Goal: Answer question/provide support: Share knowledge or assist other users

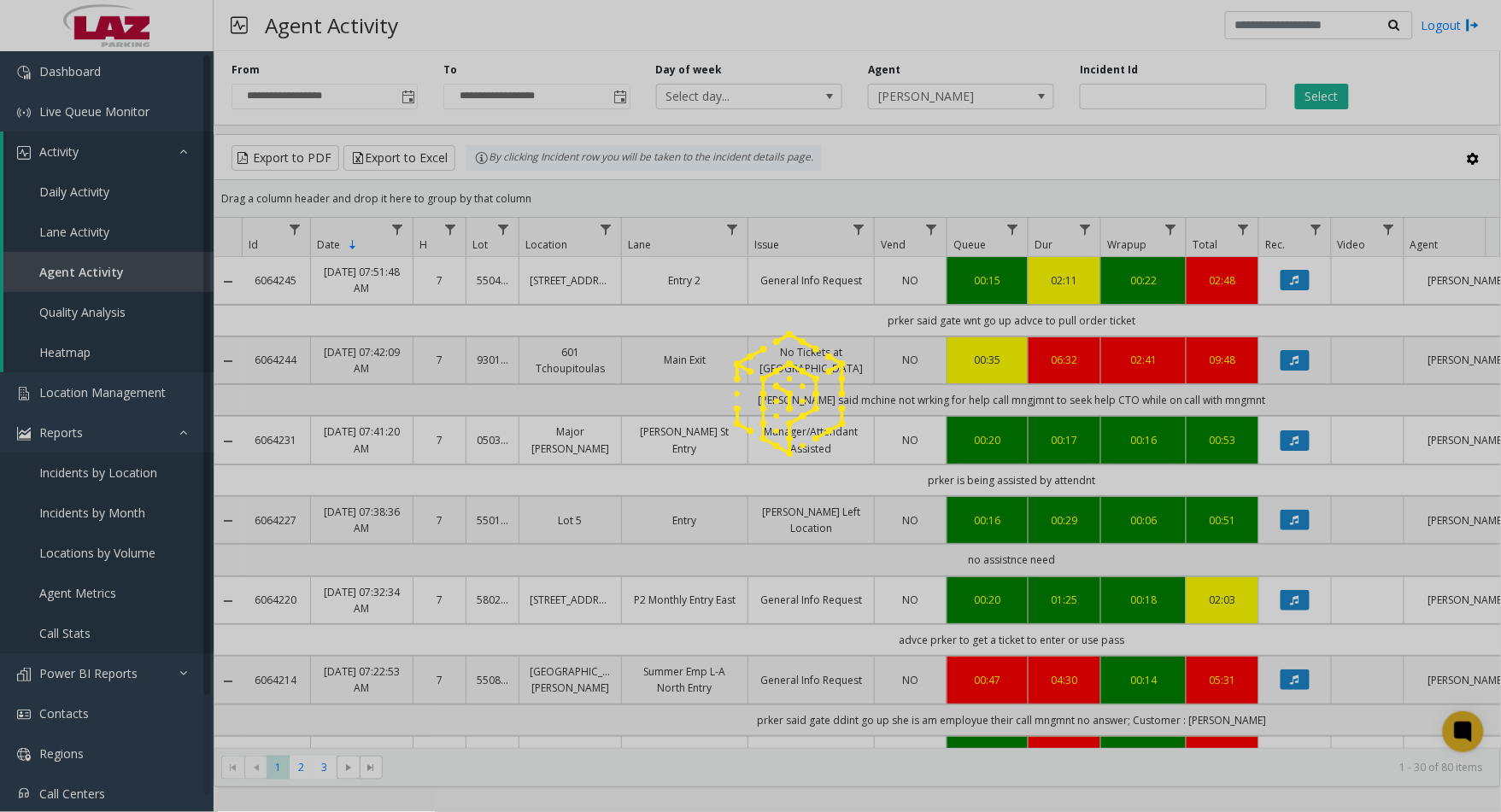
scroll to position [285, 0]
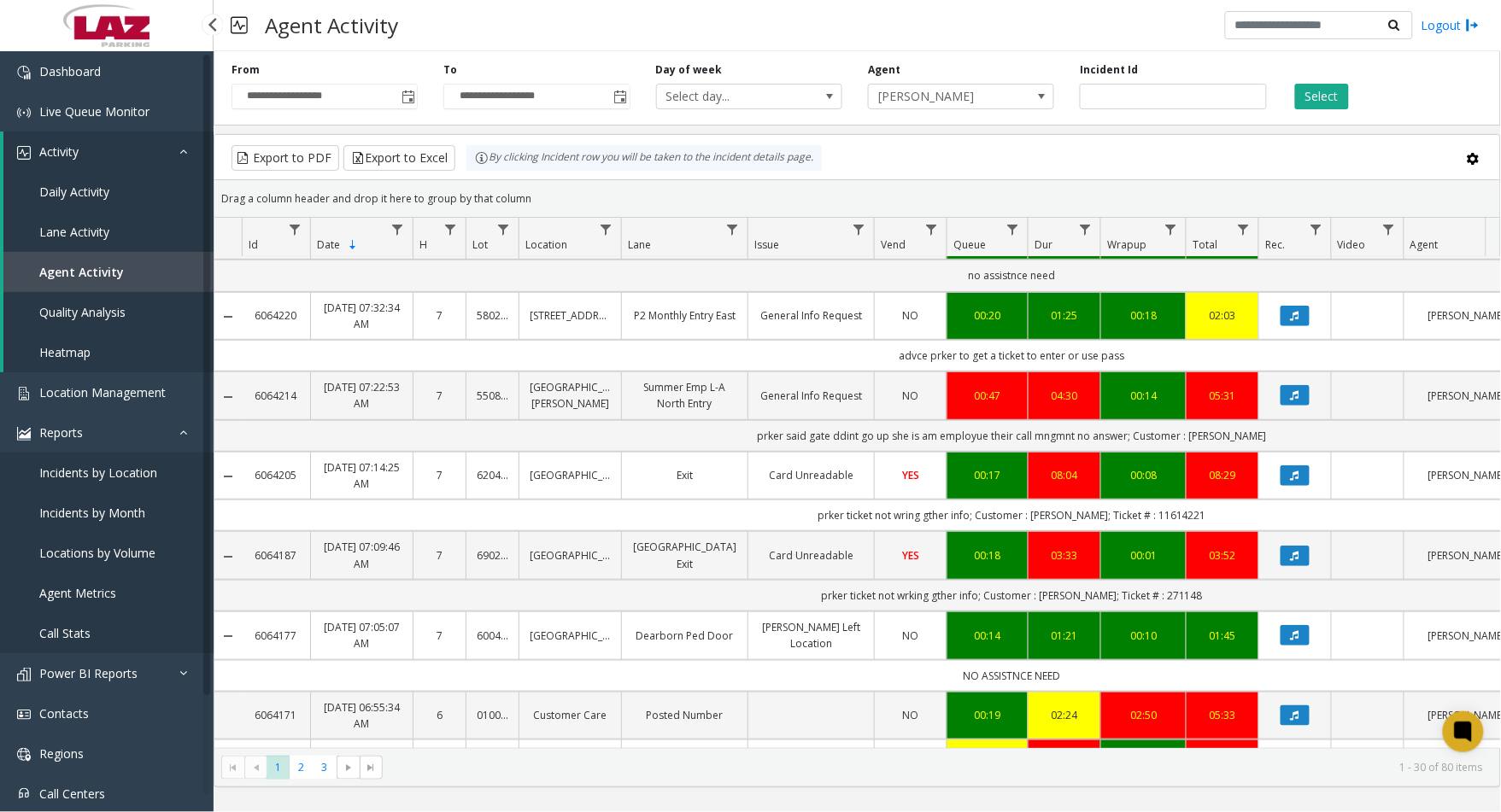
click at [197, 34] on link at bounding box center [107, 26] width 213 height 51
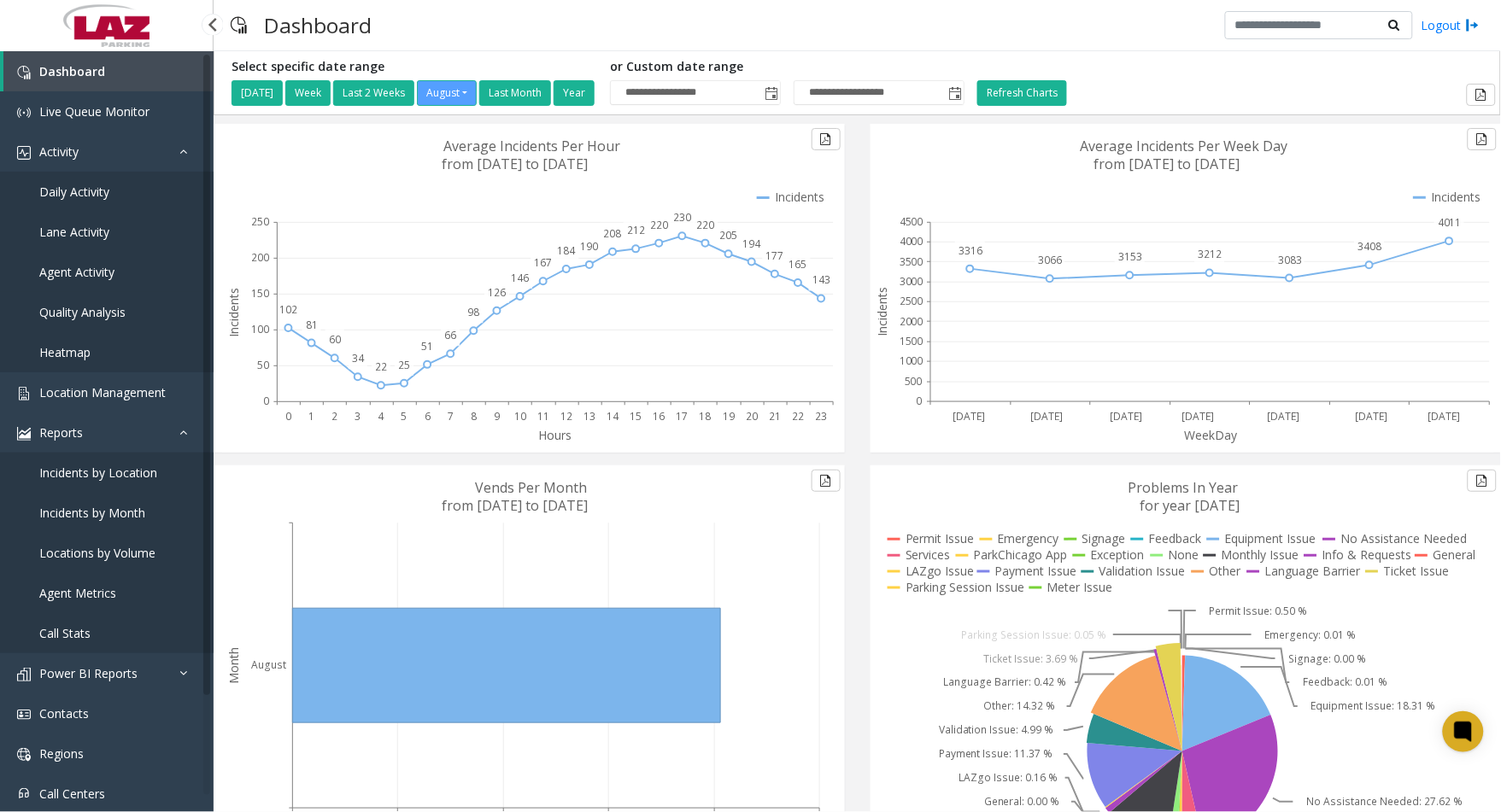
click at [90, 282] on link "Agent Activity" at bounding box center [107, 272] width 213 height 40
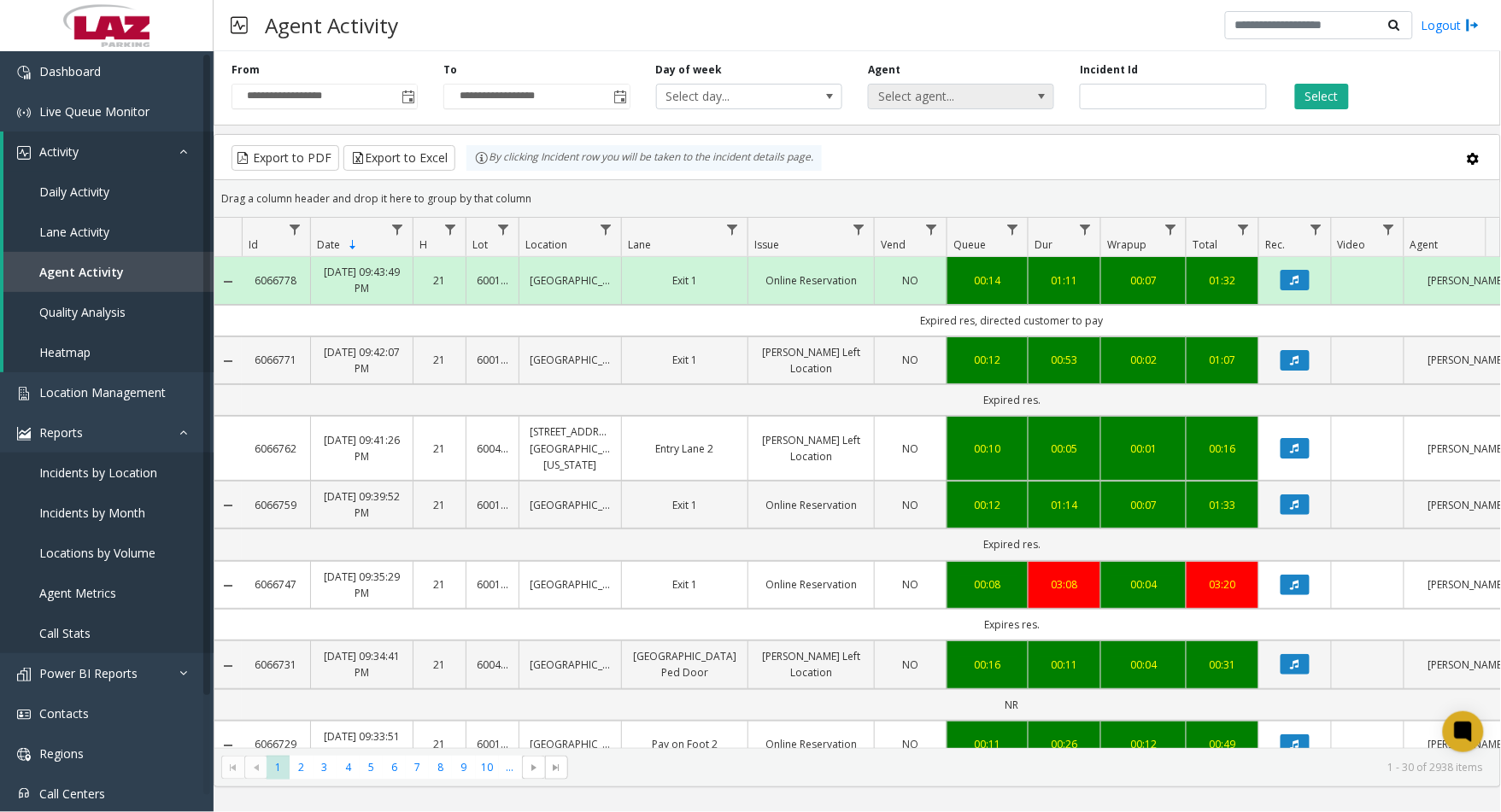
click at [980, 90] on span "Select agent..." at bounding box center [942, 96] width 148 height 24
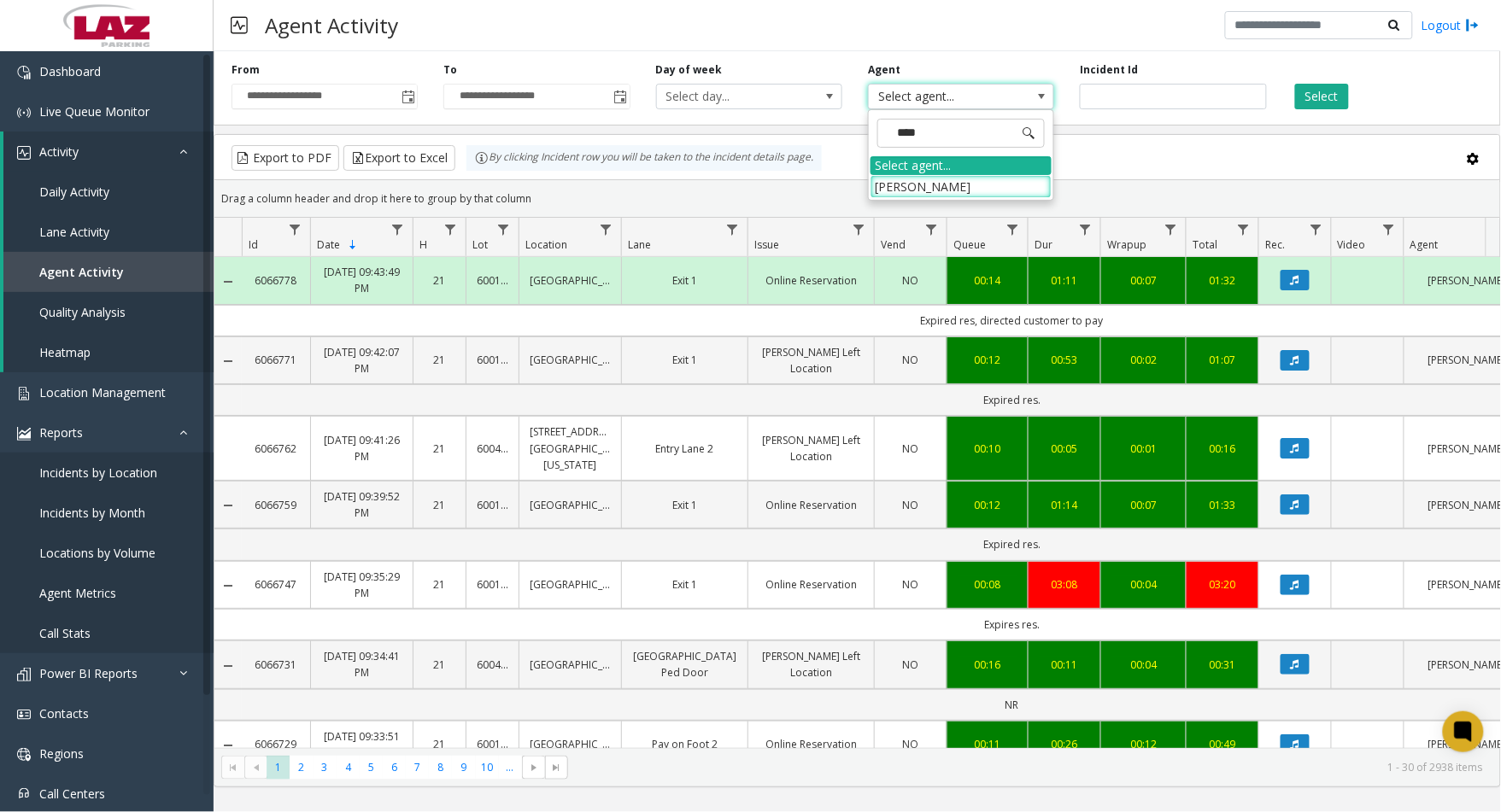
type input "*****"
click at [952, 186] on li "[PERSON_NAME]" at bounding box center [961, 187] width 181 height 23
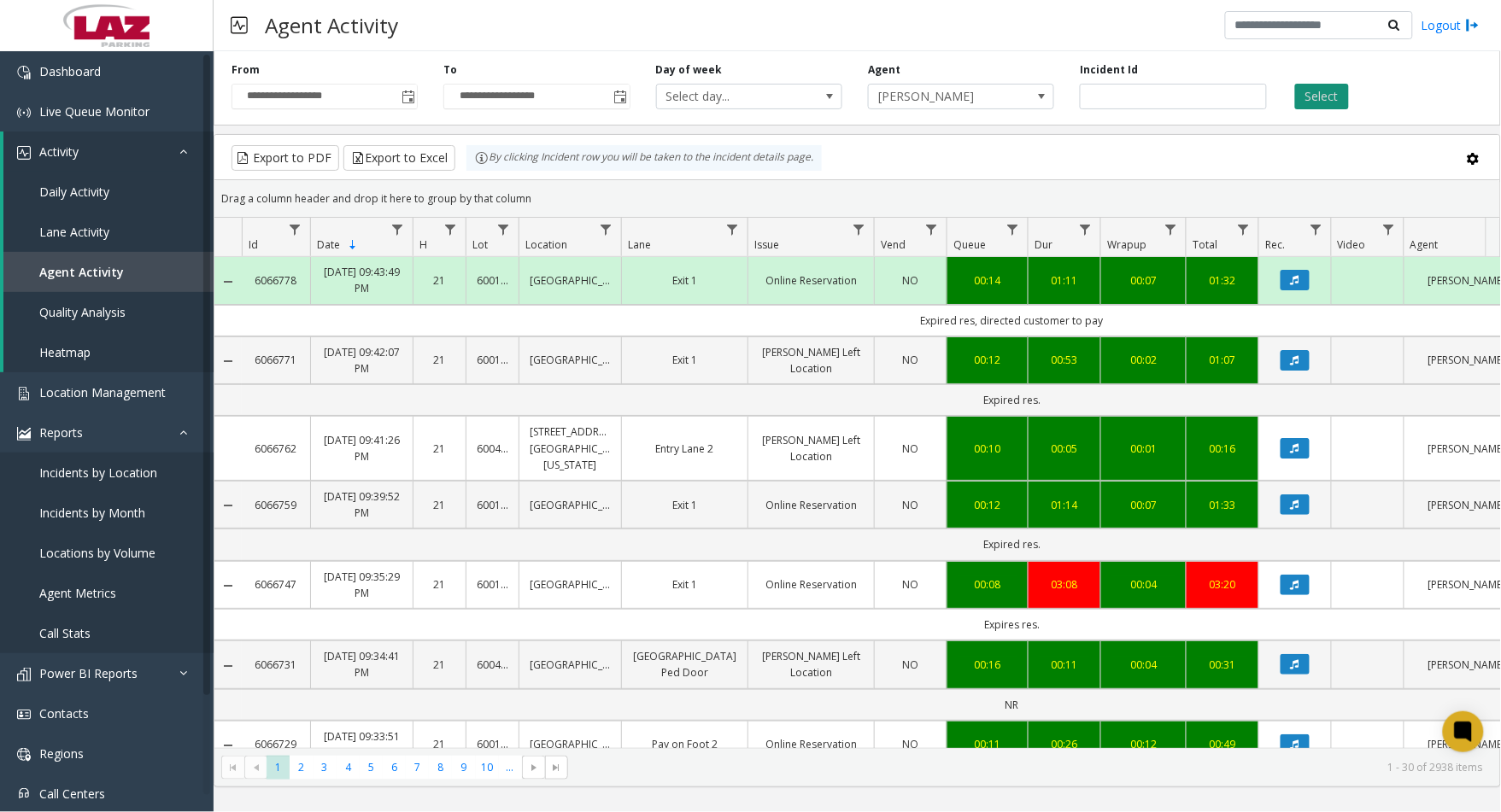
click at [1333, 89] on button "Select" at bounding box center [1321, 96] width 53 height 26
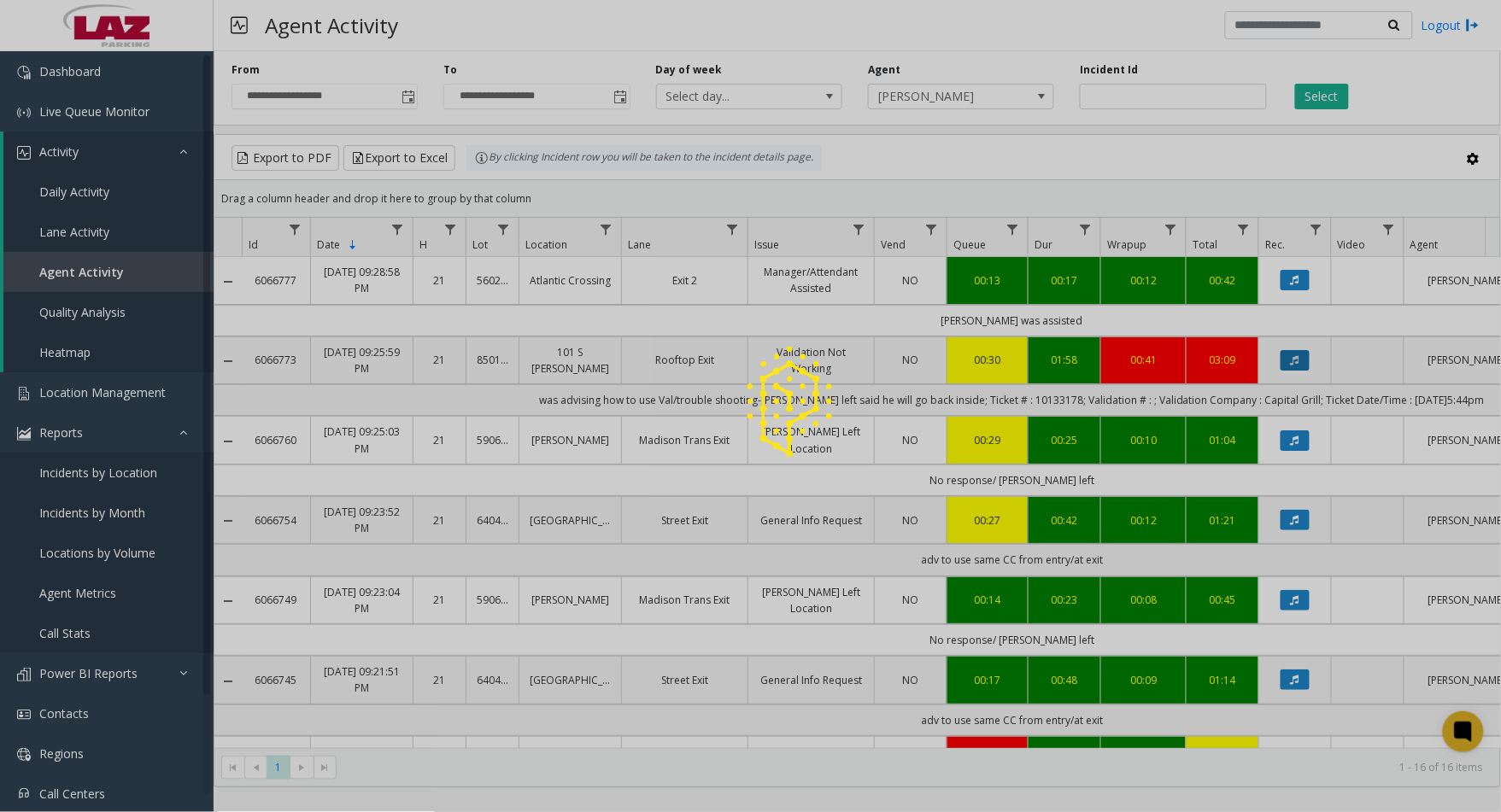
click at [1288, 366] on div at bounding box center [750, 406] width 1501 height 812
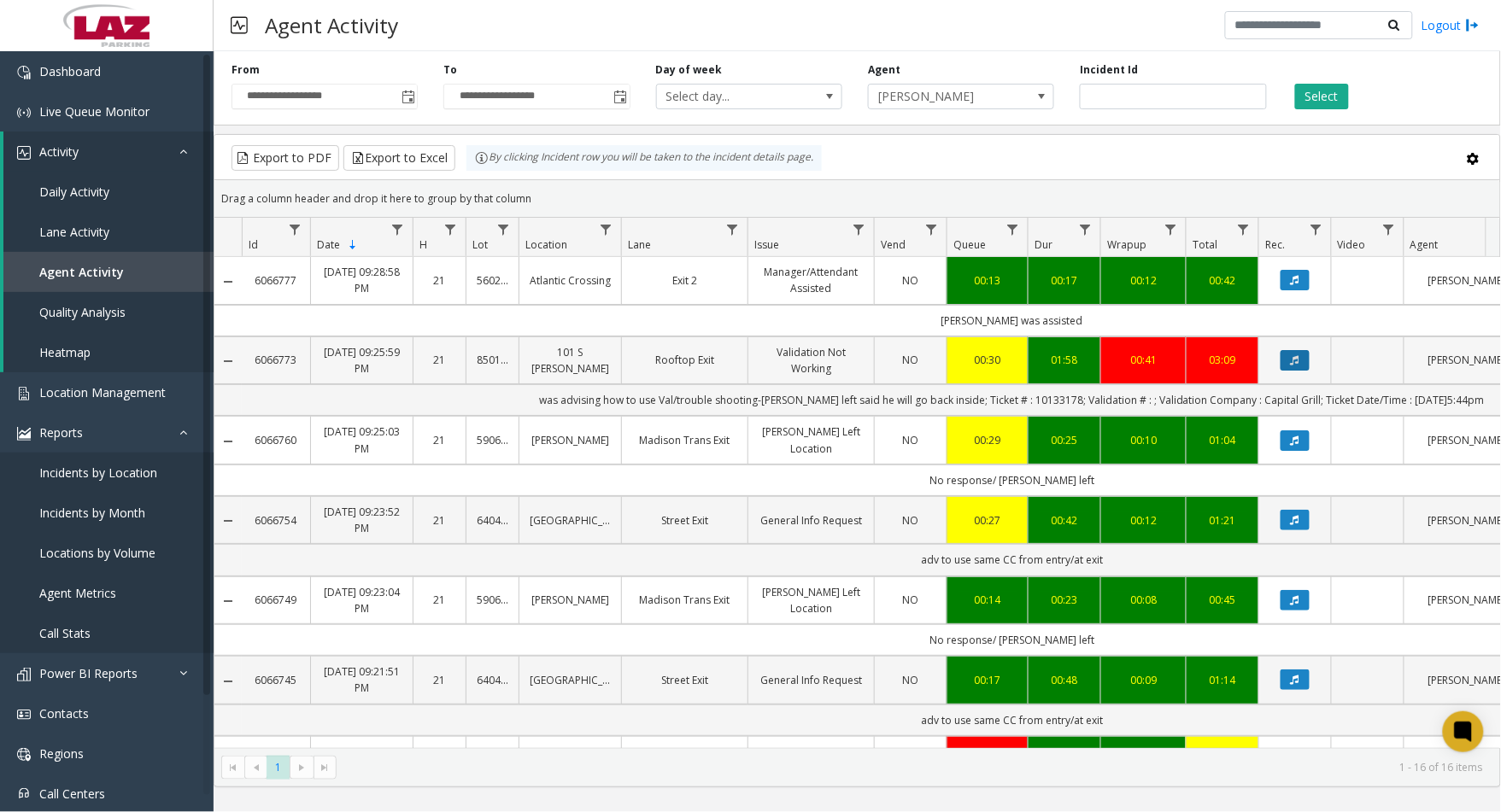
click at [1291, 360] on icon "Data table" at bounding box center [1294, 360] width 9 height 10
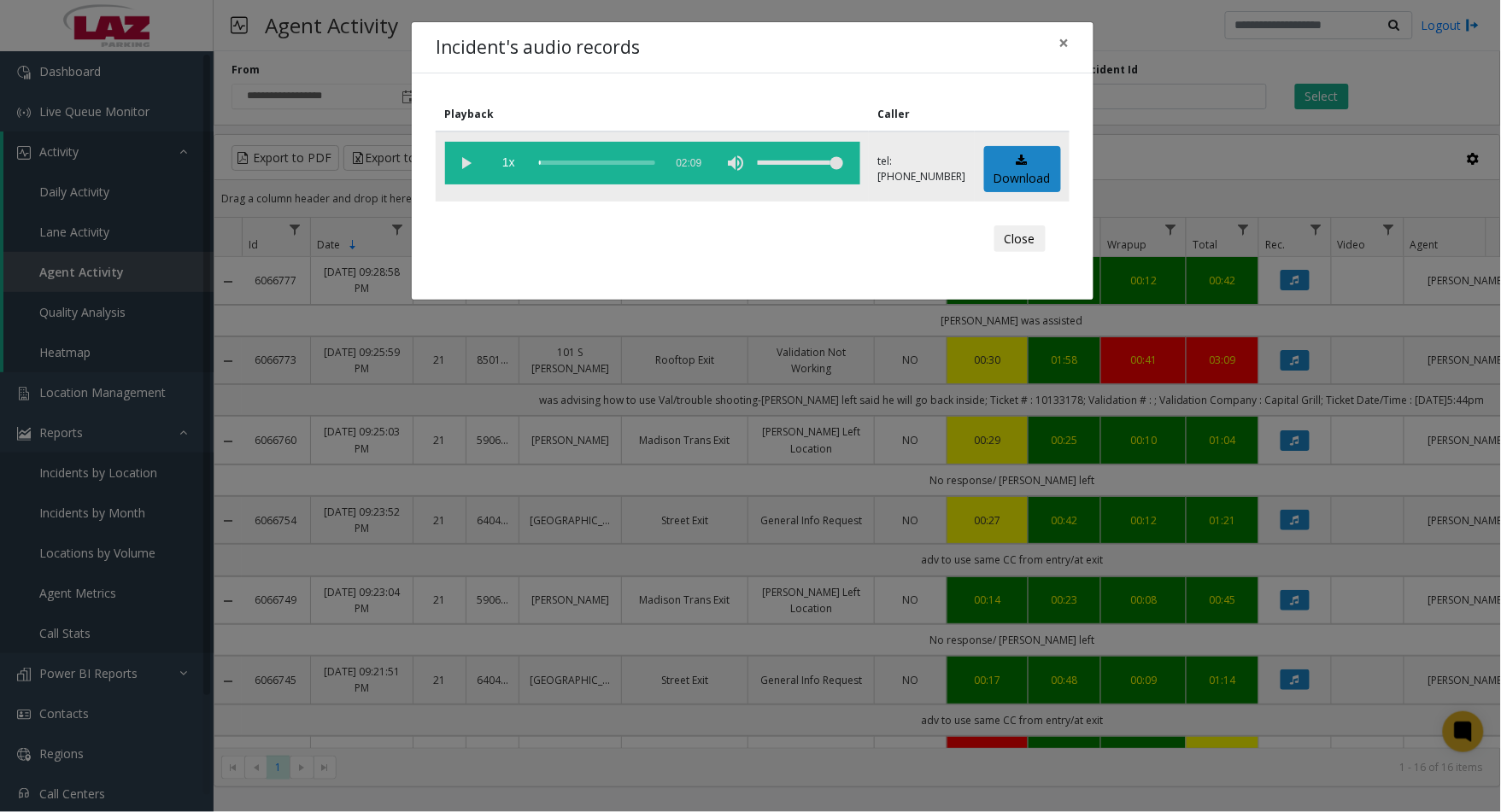
click at [462, 163] on vg-play-pause at bounding box center [466, 163] width 43 height 43
click at [1010, 244] on button "Close" at bounding box center [1020, 239] width 51 height 28
